Goal: Complete application form

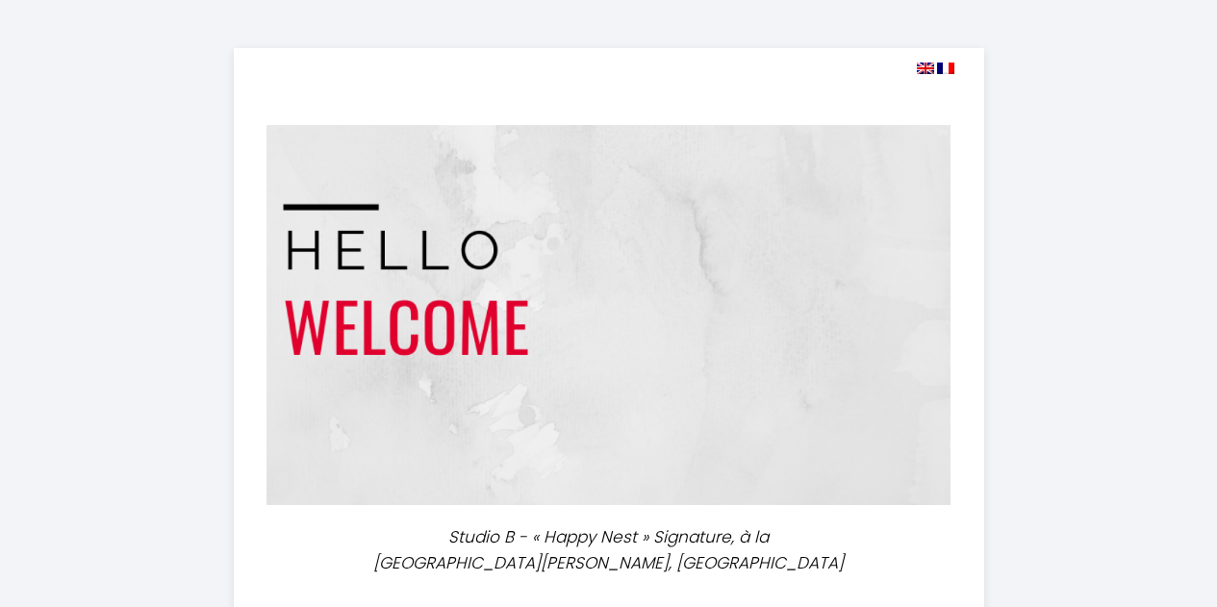
select select
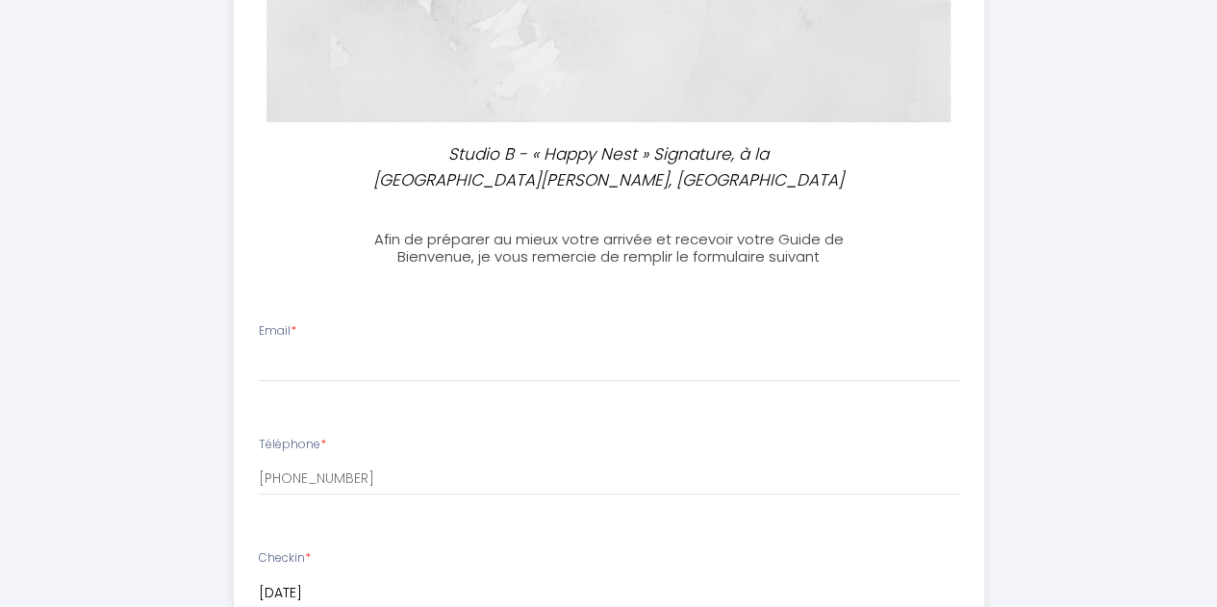
scroll to position [481, 0]
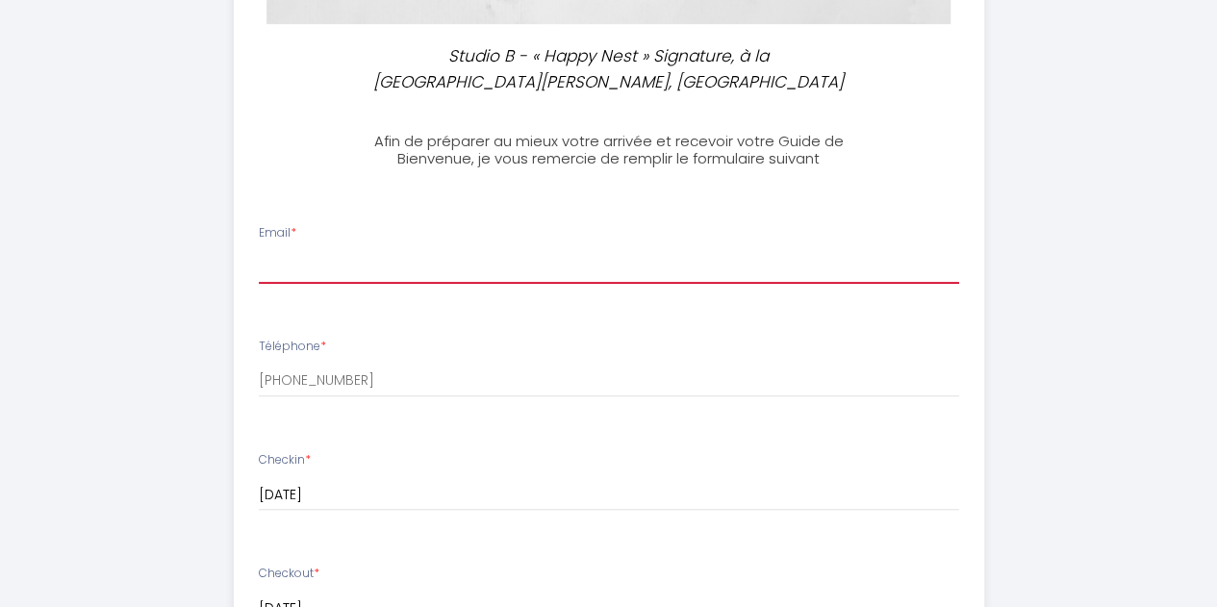
click at [307, 273] on input "Email *" at bounding box center [609, 266] width 700 height 35
type input "[EMAIL_ADDRESS][DOMAIN_NAME]"
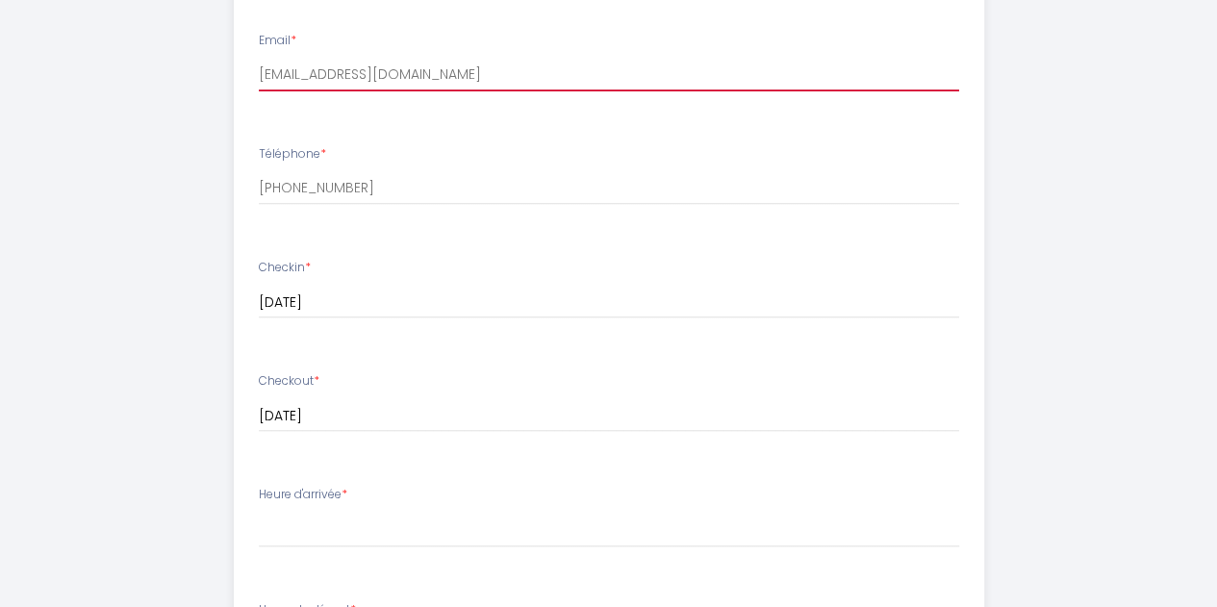
scroll to position [770, 0]
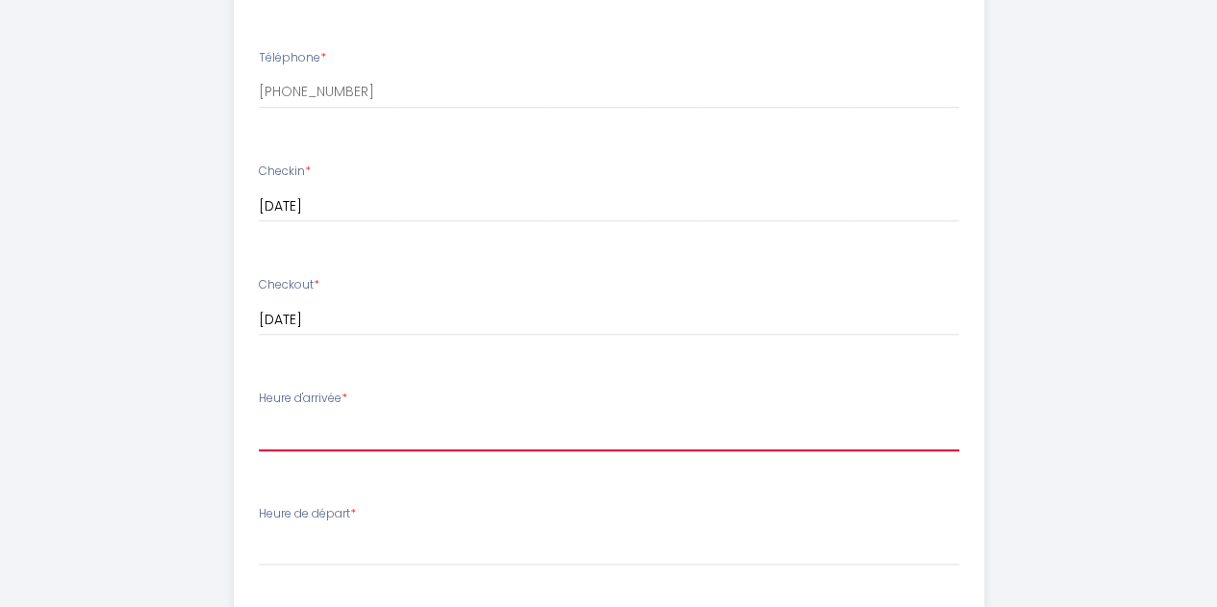
click at [280, 434] on select "17:00 17:30 18:00 18:30 19:00 19:30 20:00 20:30 21:00 21:30 22:00 22:30 23:00 2…" at bounding box center [609, 433] width 700 height 37
select select "17:00"
click at [259, 415] on select "17:00 17:30 18:00 18:30 19:00 19:30 20:00 20:30 21:00 21:30 22:00 22:30 23:00 2…" at bounding box center [609, 433] width 700 height 37
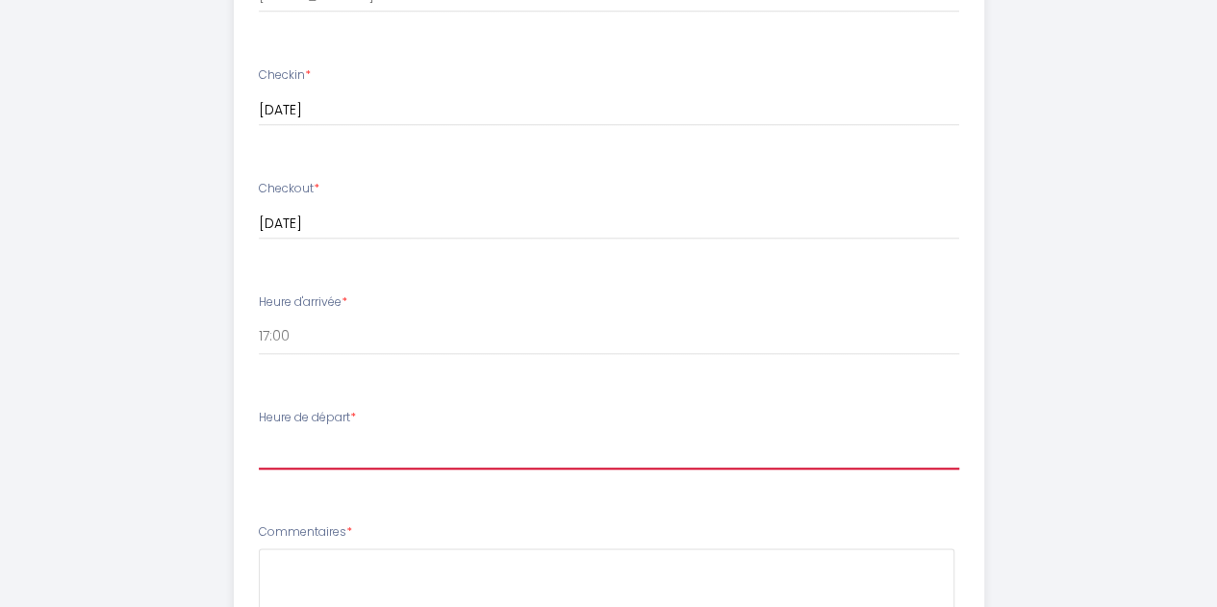
click at [292, 448] on select "00:00 00:30 01:00 01:30 02:00 02:30 03:00 03:30 04:00 04:30 05:00 05:30 06:00 0…" at bounding box center [609, 451] width 700 height 37
select select "10:00"
click at [259, 433] on select "00:00 00:30 01:00 01:30 02:00 02:30 03:00 03:30 04:00 04:30 05:00 05:30 06:00 0…" at bounding box center [609, 451] width 700 height 37
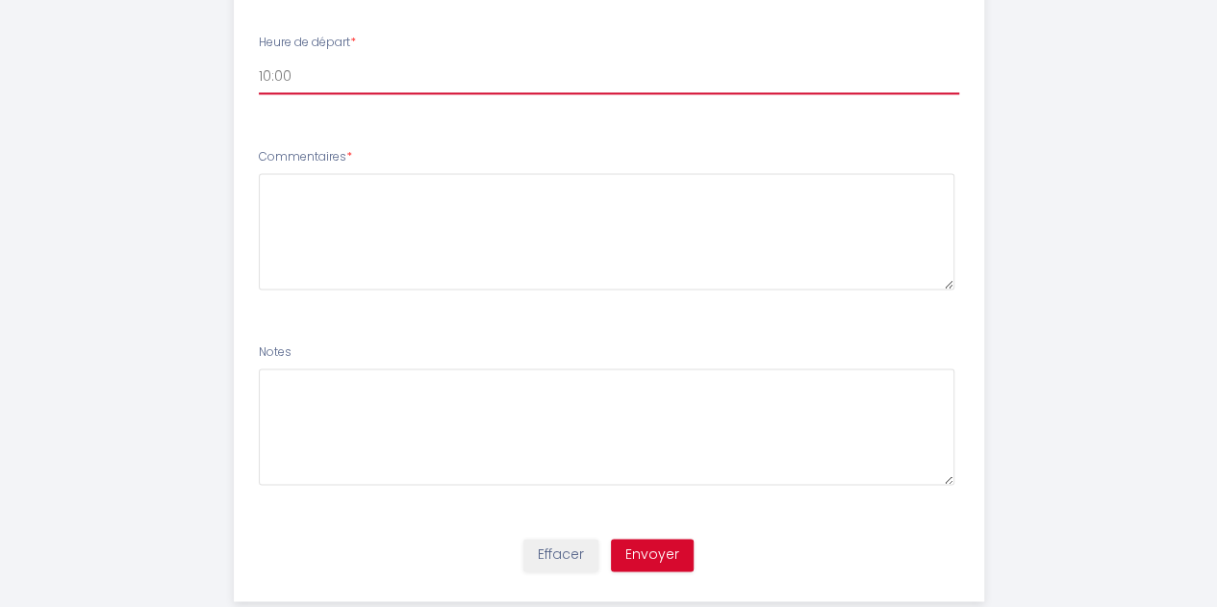
scroll to position [1281, 0]
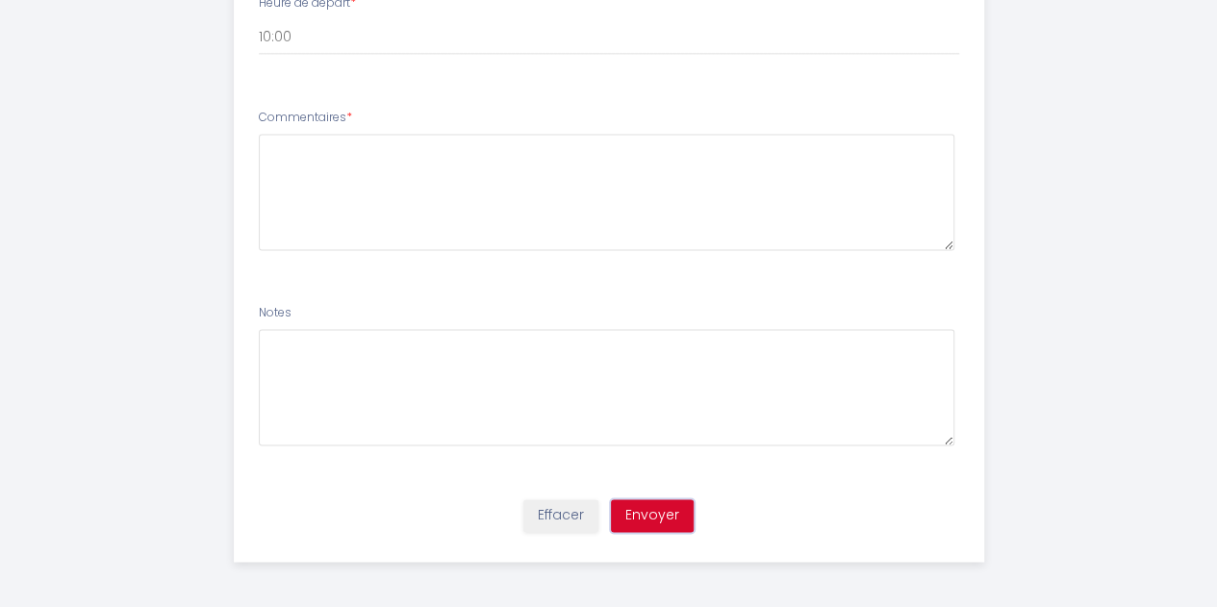
click at [649, 509] on button "Envoyer" at bounding box center [652, 515] width 83 height 33
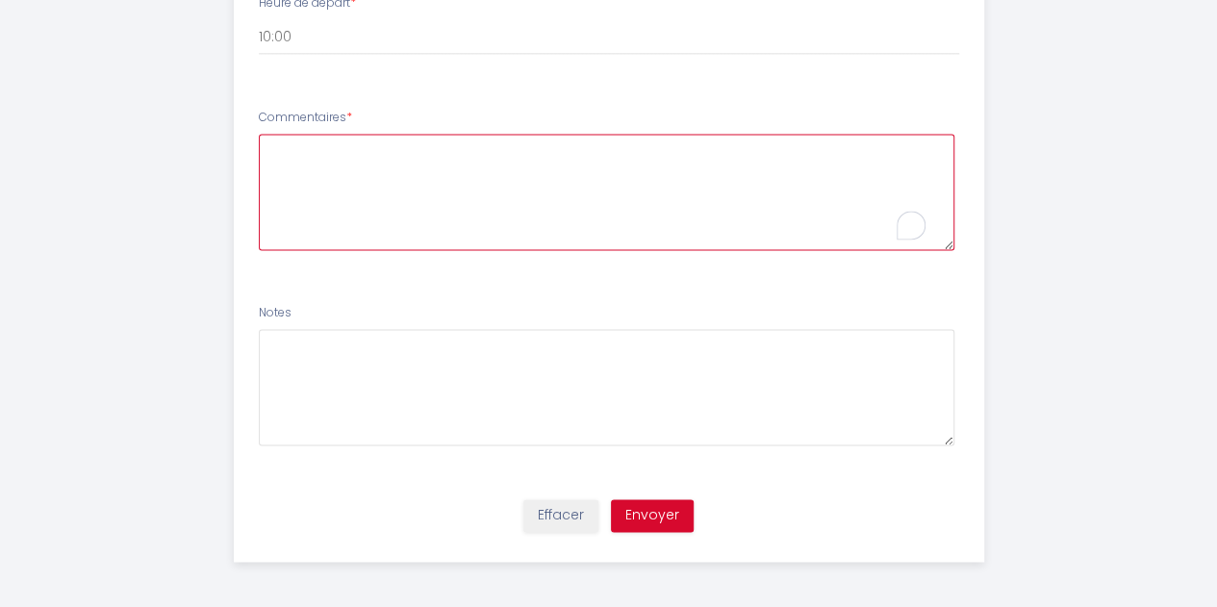
click at [298, 165] on textarea "To enrich screen reader interactions, please activate Accessibility in Grammarl…" at bounding box center [607, 192] width 696 height 116
type textarea "."
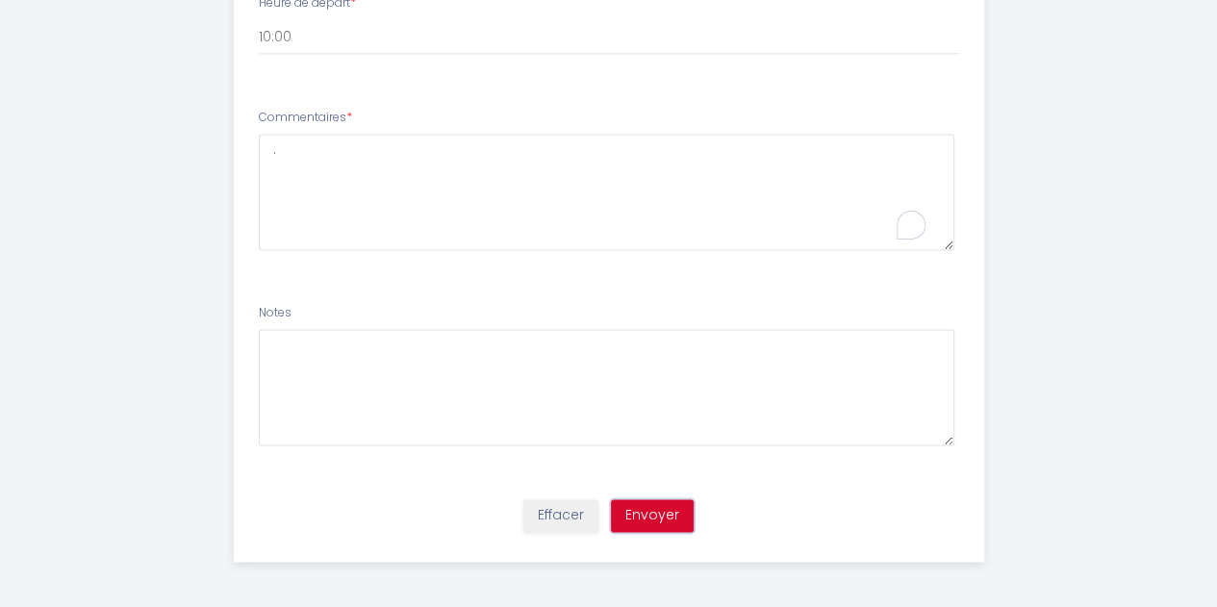
click at [672, 507] on button "Envoyer" at bounding box center [652, 515] width 83 height 33
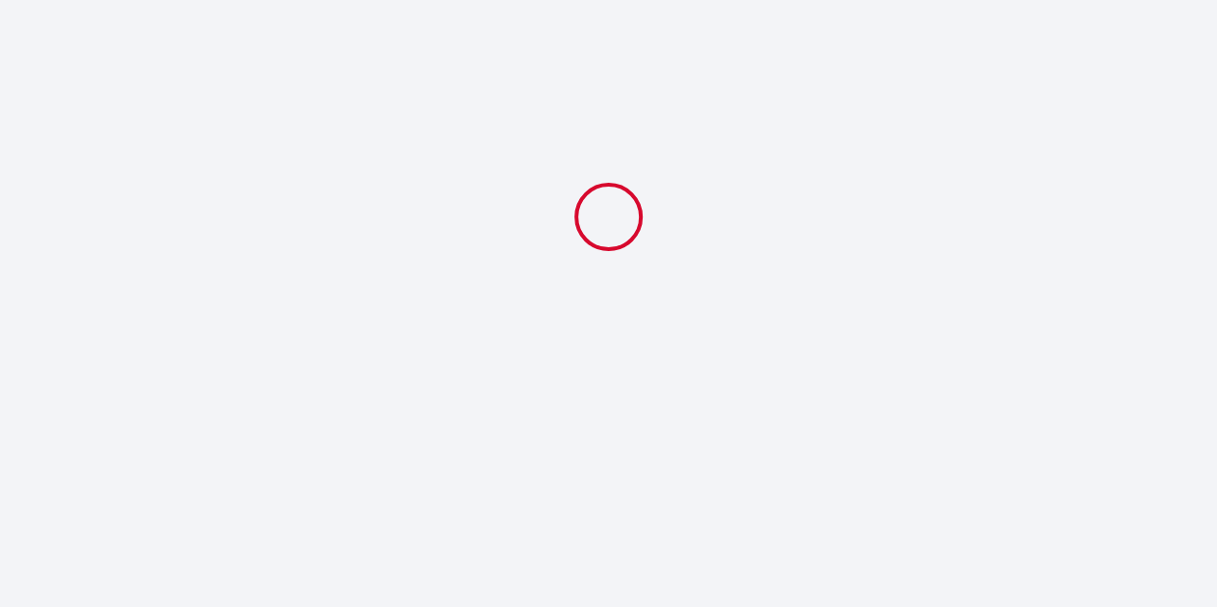
scroll to position [0, 0]
select select "10:00"
